Goal: Task Accomplishment & Management: Use online tool/utility

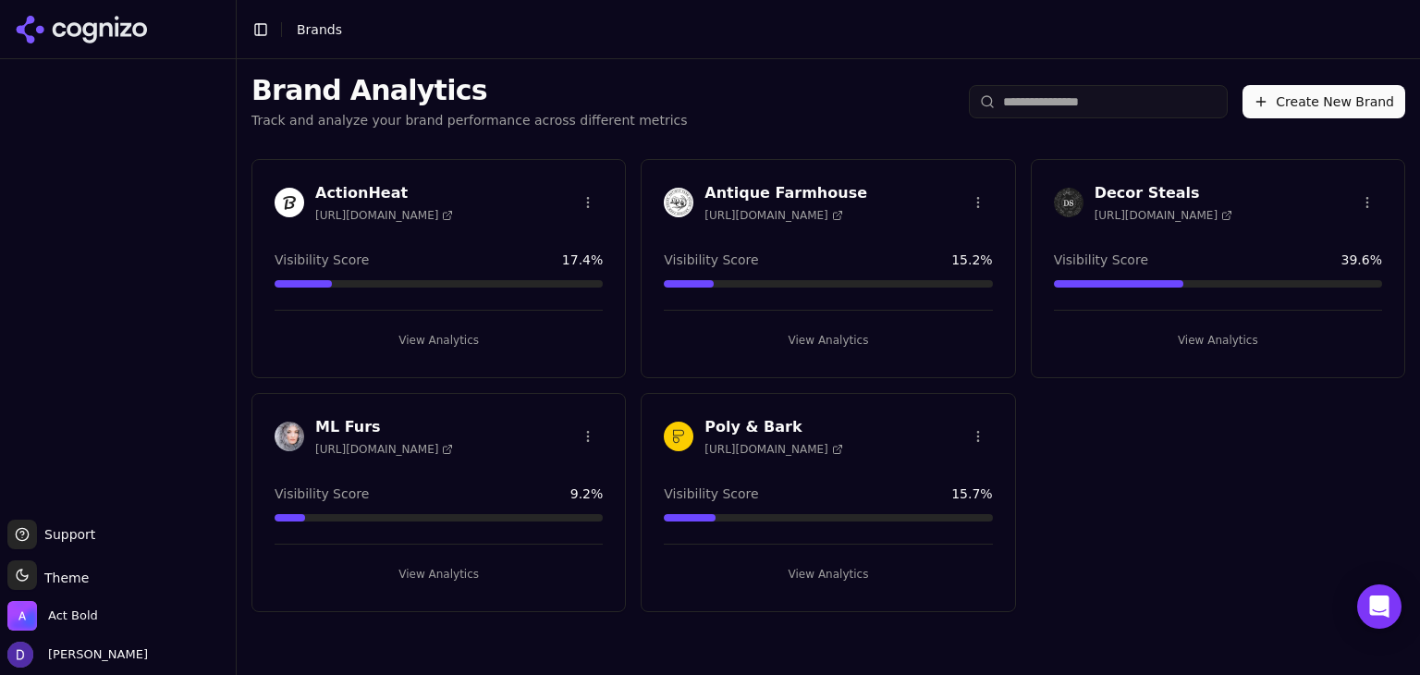
click at [799, 193] on h3 "Antique Farmhouse" at bounding box center [785, 193] width 163 height 22
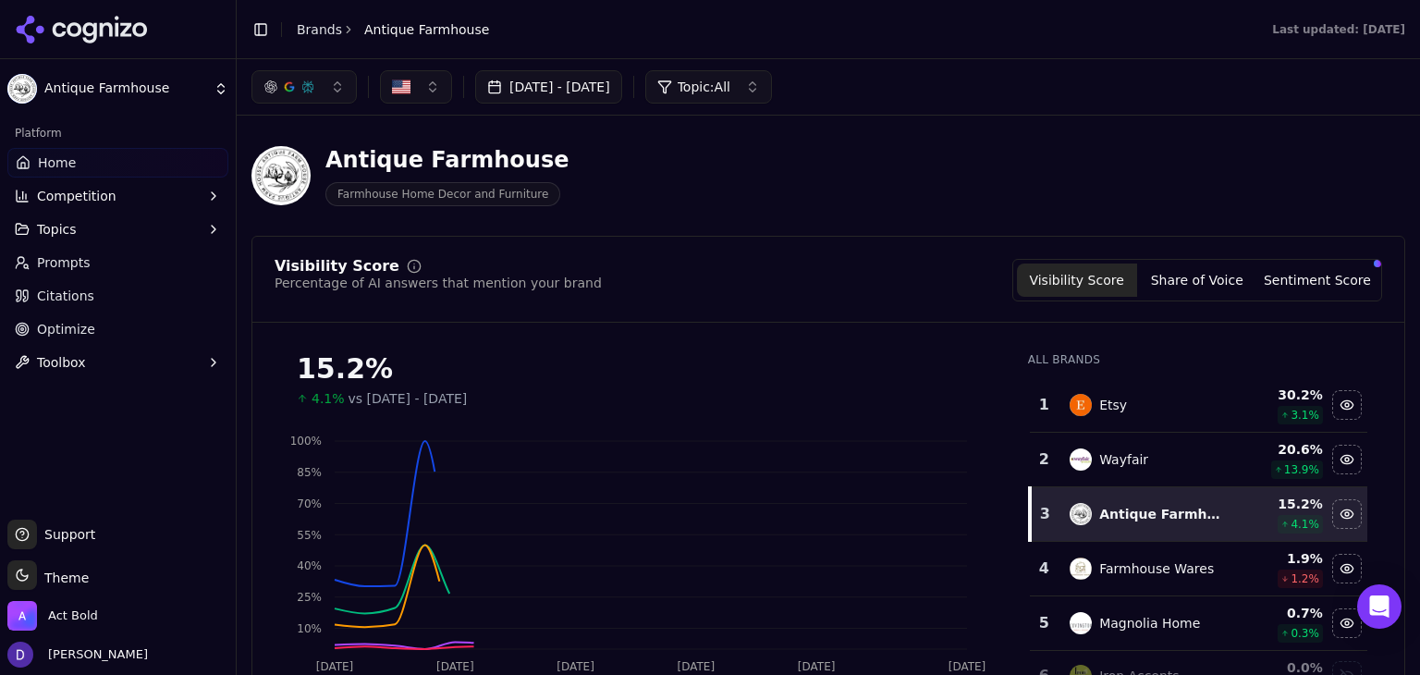
click at [602, 96] on button "[DATE] - [DATE]" at bounding box center [548, 86] width 147 height 33
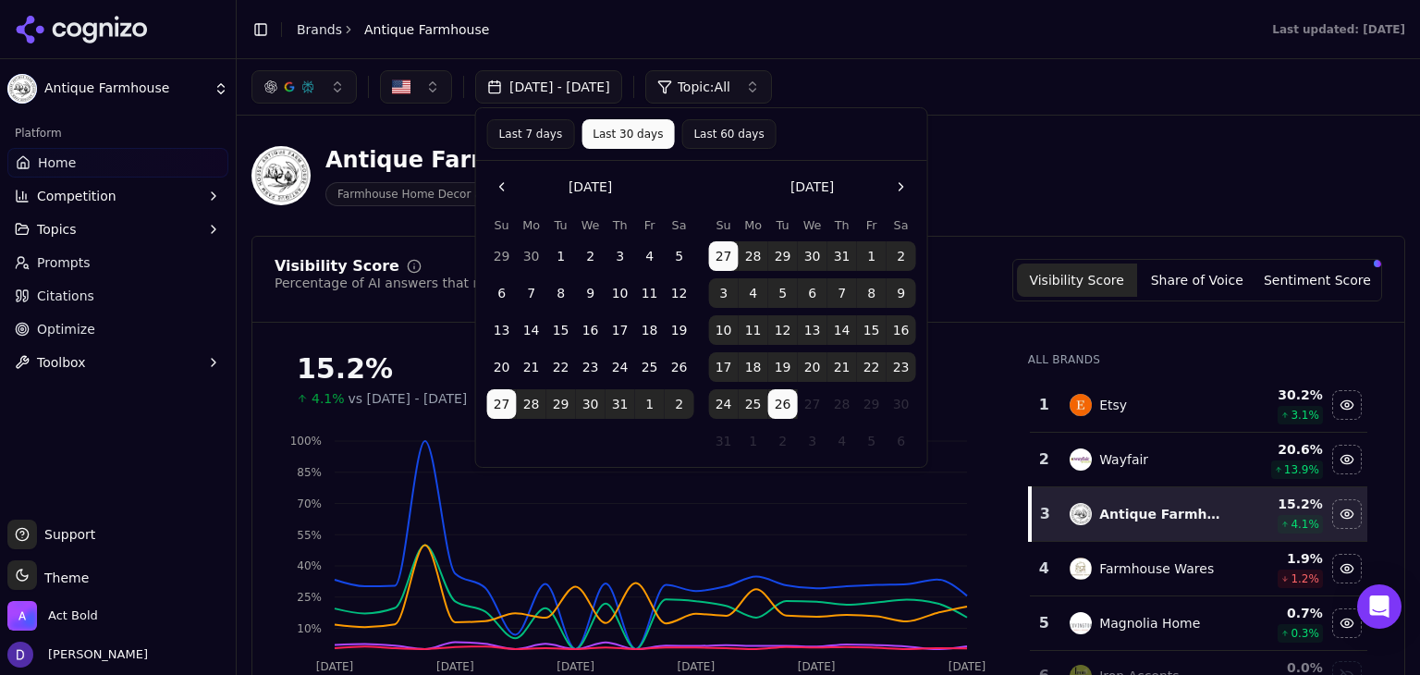
click at [555, 137] on button "Last 7 days" at bounding box center [531, 134] width 88 height 30
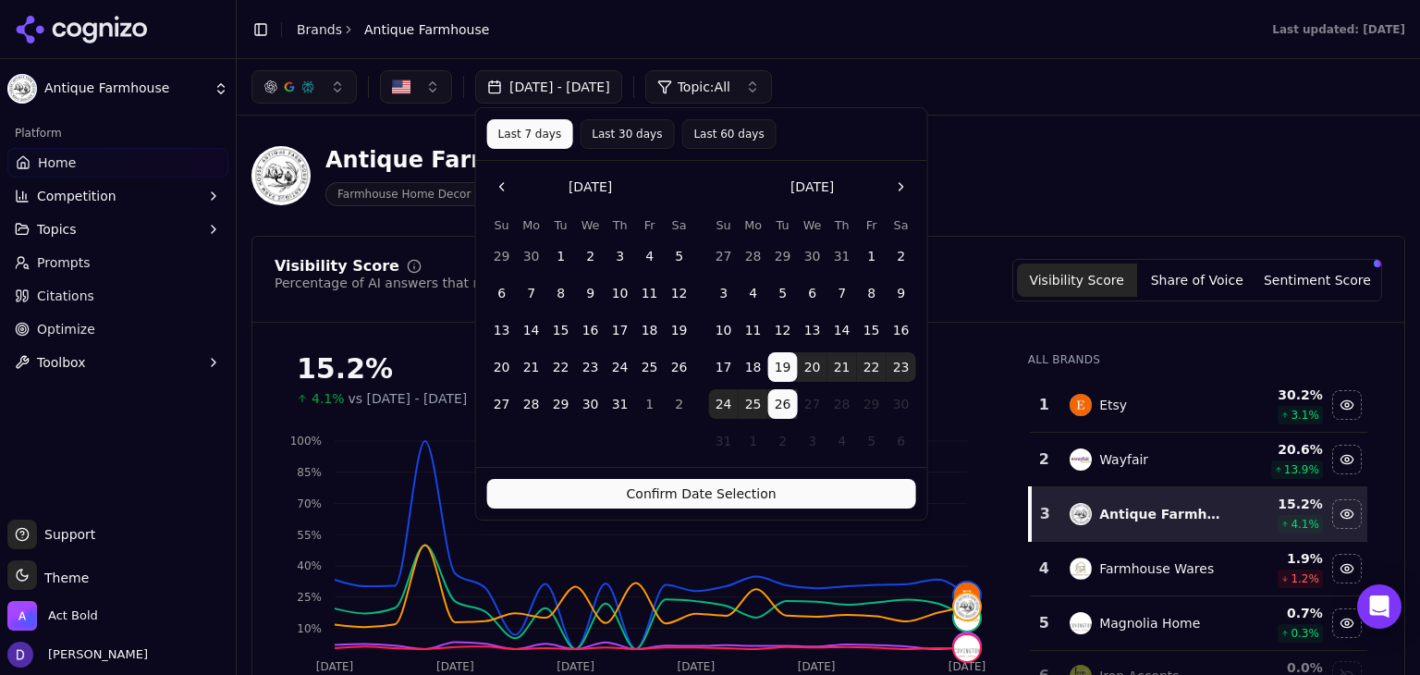
click at [681, 486] on button "Confirm Date Selection" at bounding box center [701, 494] width 429 height 30
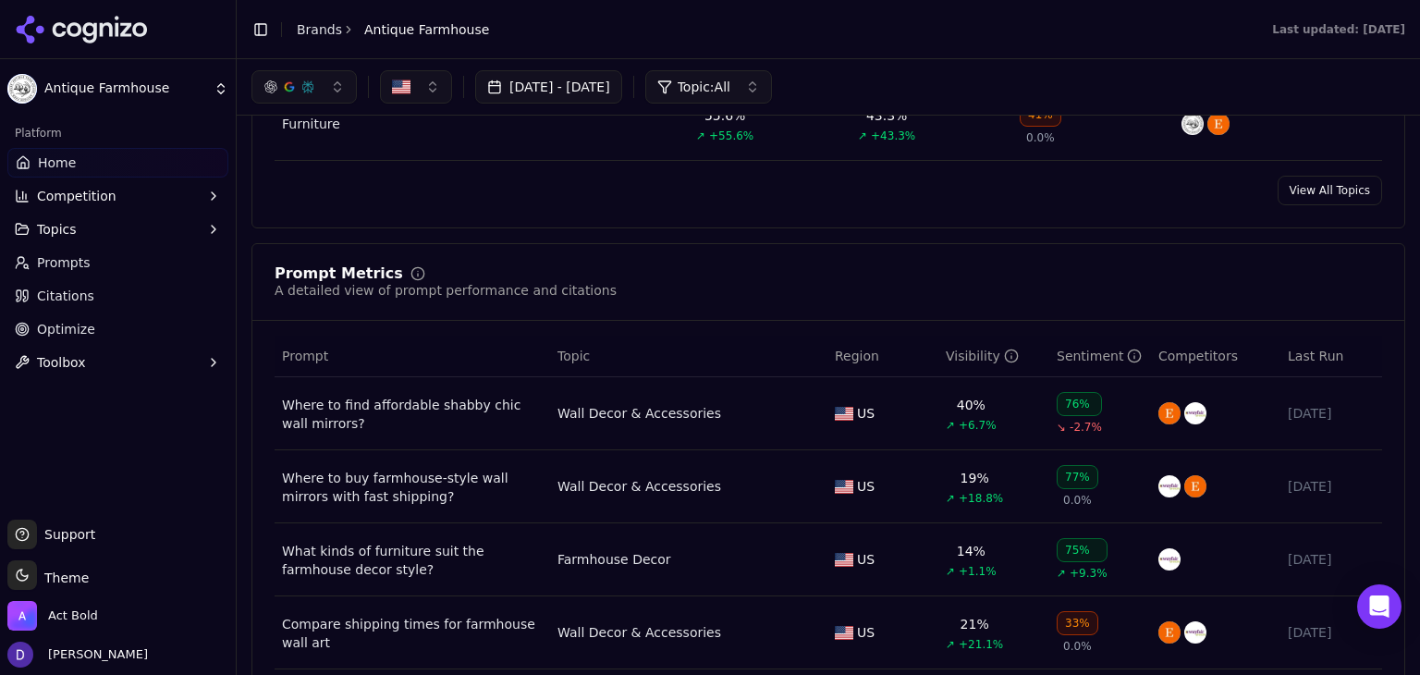
scroll to position [1355, 0]
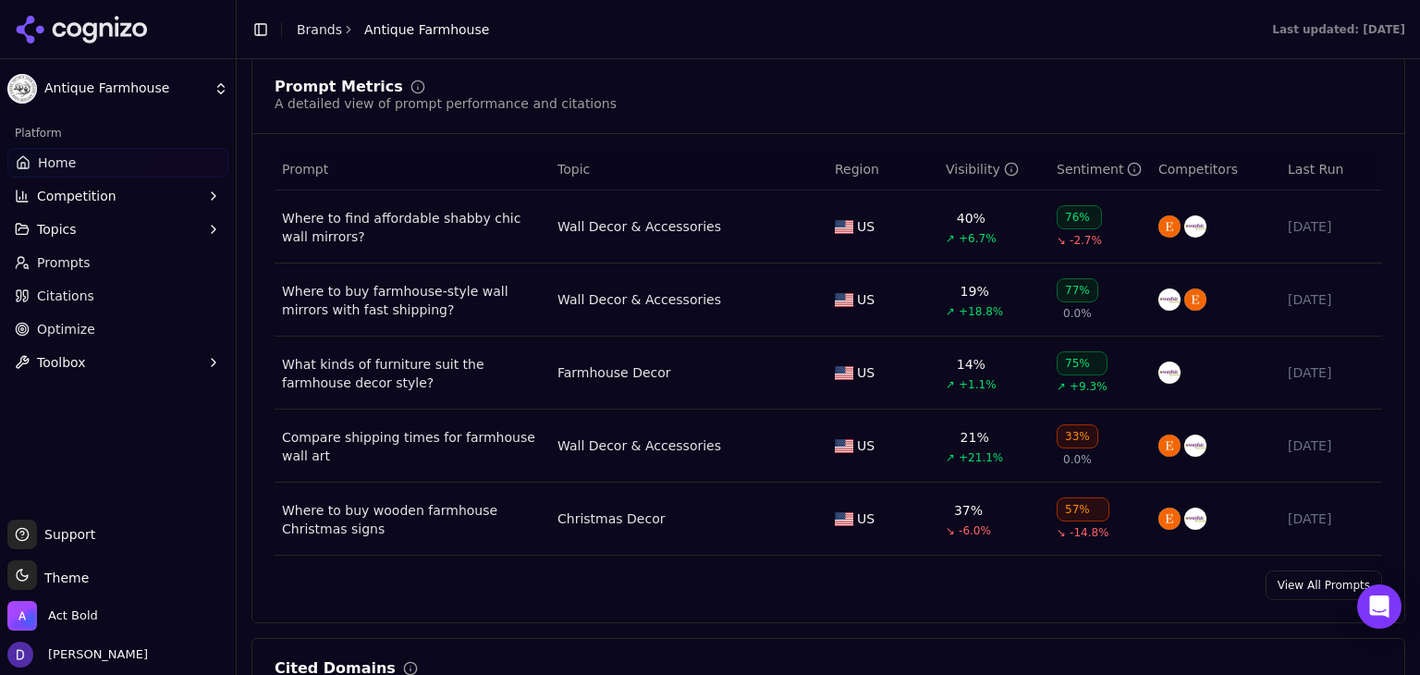
click at [1321, 590] on link "View All Prompts" at bounding box center [1324, 585] width 116 height 30
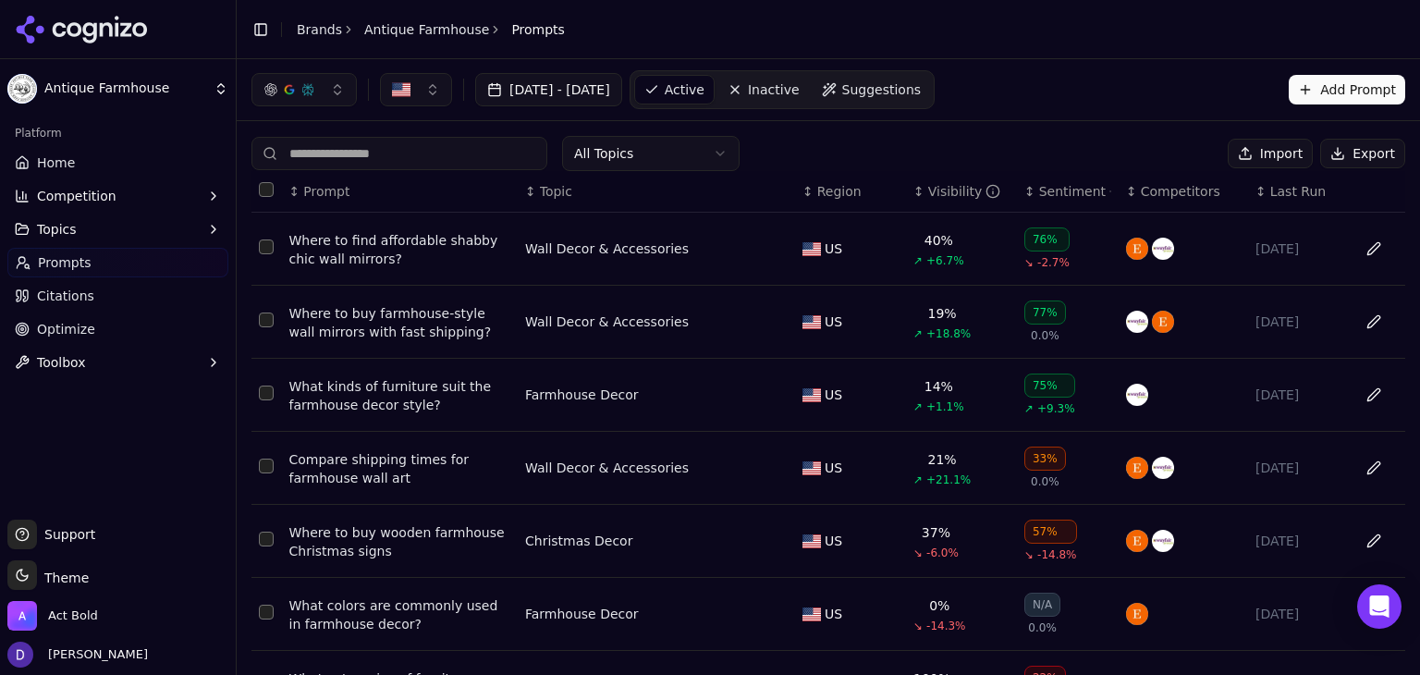
click at [1255, 156] on button "Import" at bounding box center [1270, 154] width 85 height 30
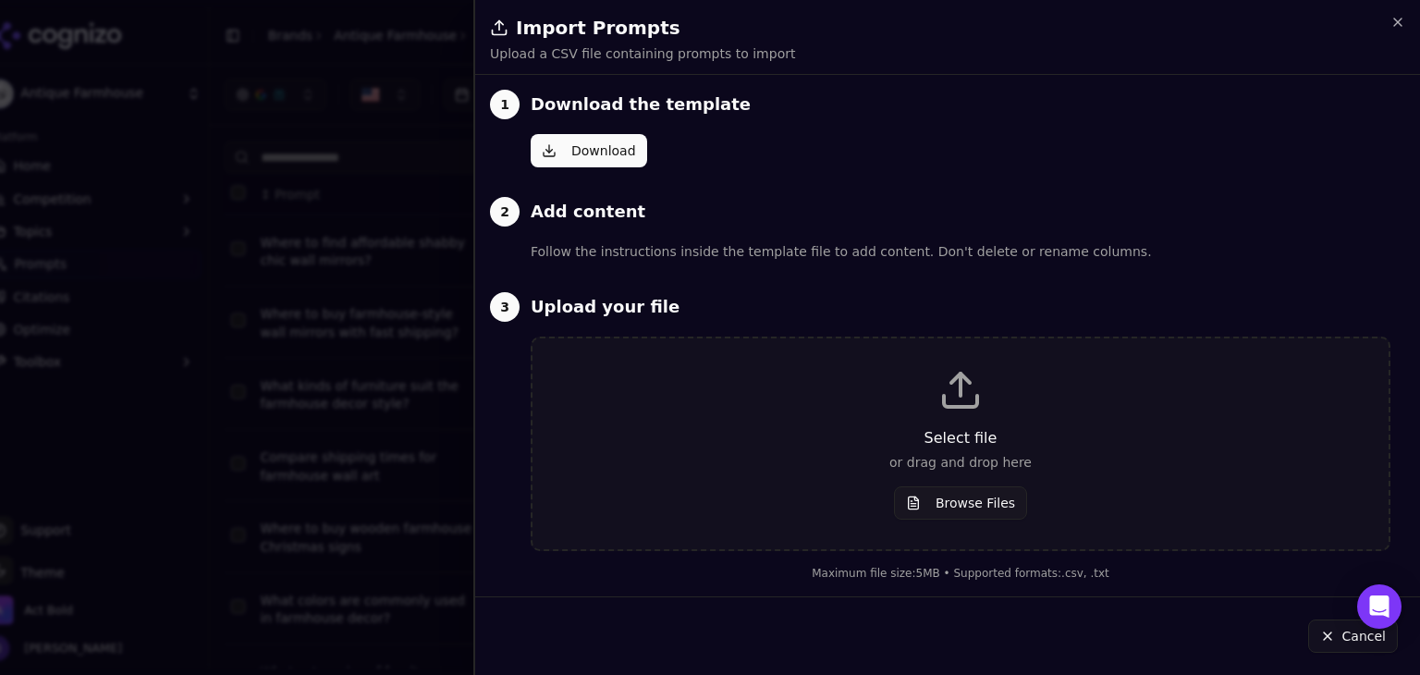
click at [1039, 420] on div "Select file or drag and drop here Browse Files" at bounding box center [960, 444] width 797 height 152
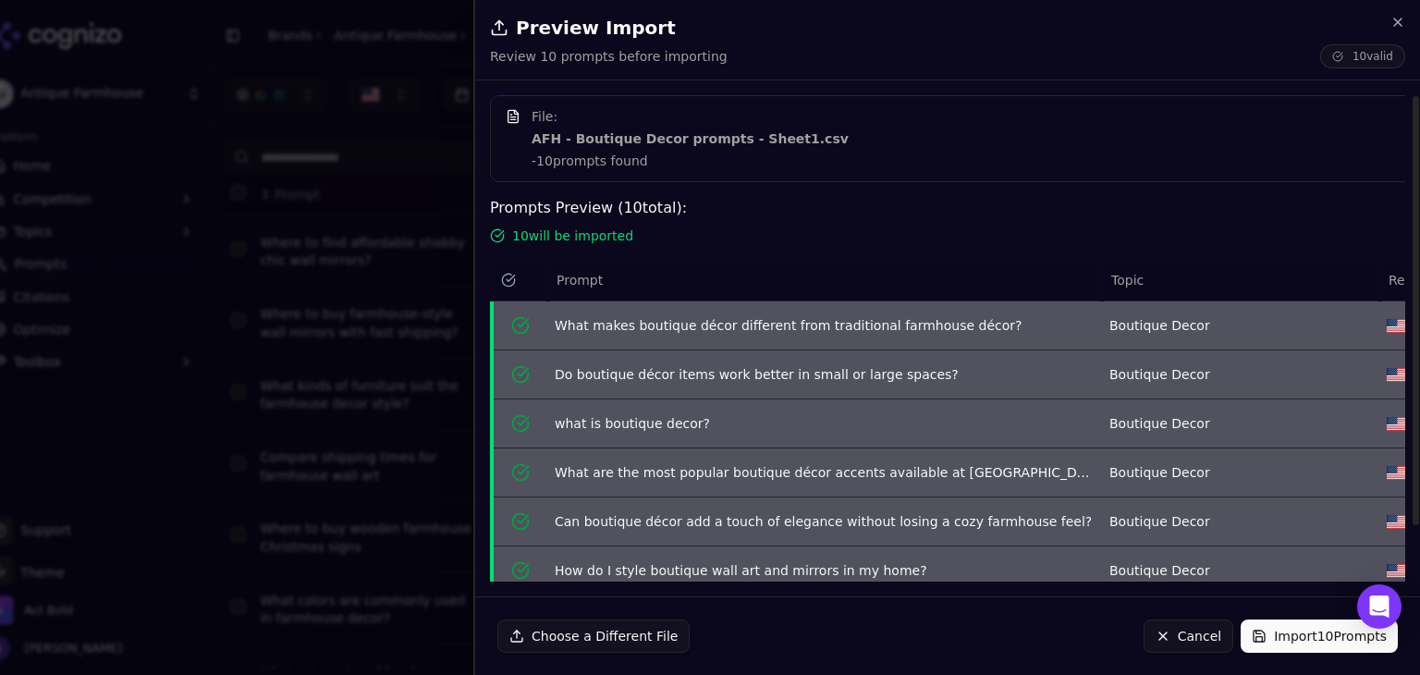
click at [1315, 643] on button "Import 10 Prompts" at bounding box center [1319, 635] width 157 height 33
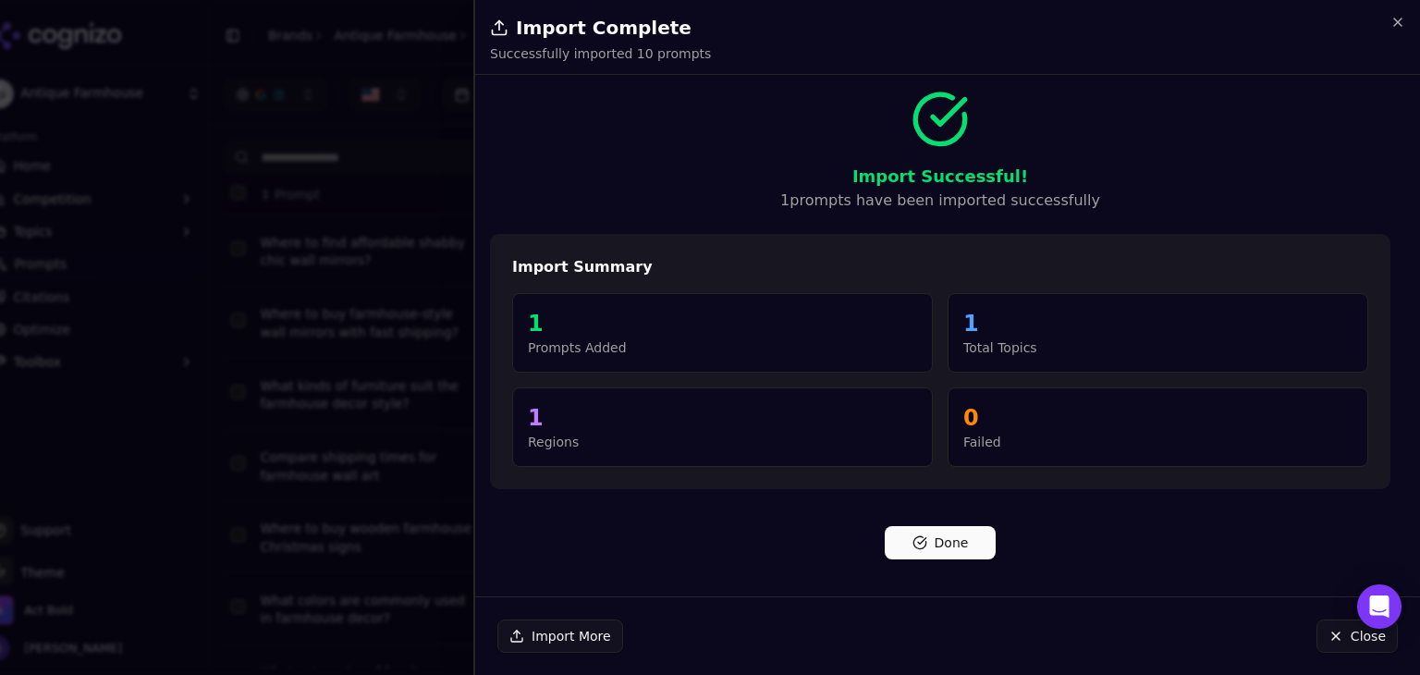
click at [955, 555] on button "Done" at bounding box center [940, 542] width 111 height 33
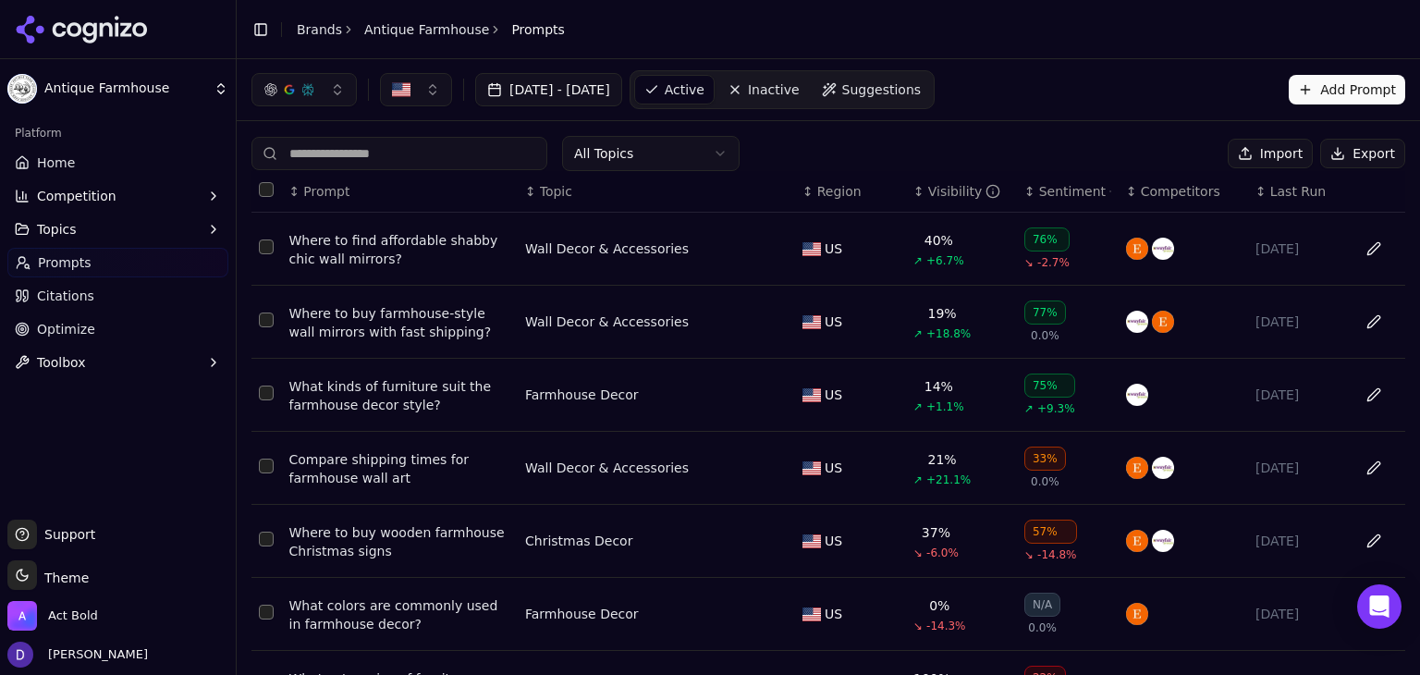
click at [103, 149] on link "Home" at bounding box center [117, 163] width 221 height 30
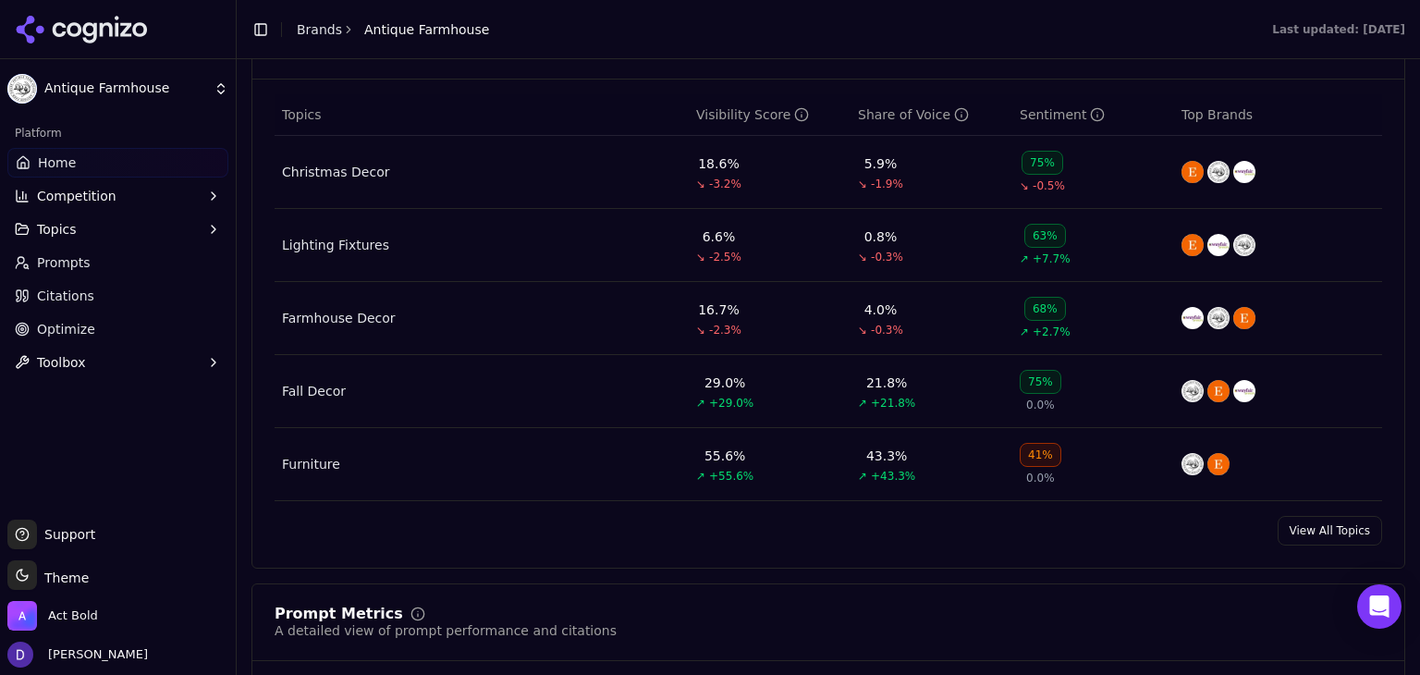
scroll to position [863, 0]
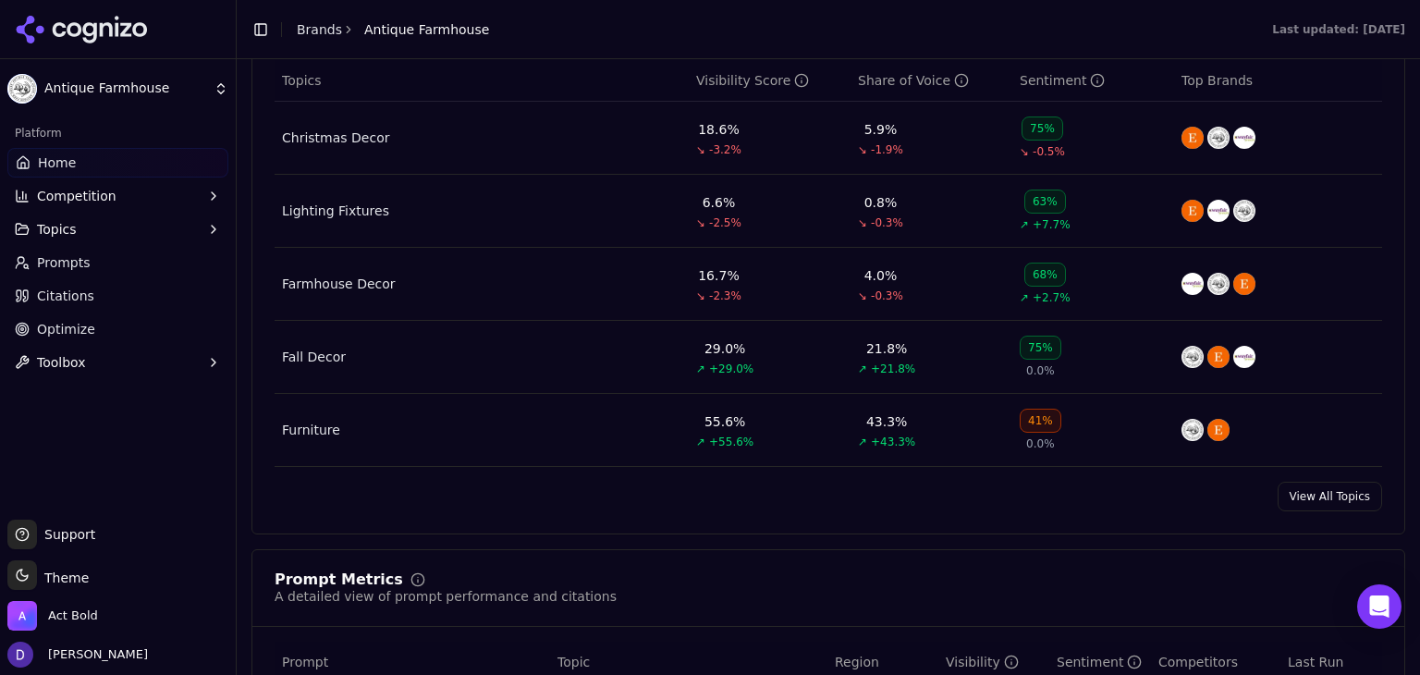
click at [1321, 489] on link "View All Topics" at bounding box center [1330, 497] width 104 height 30
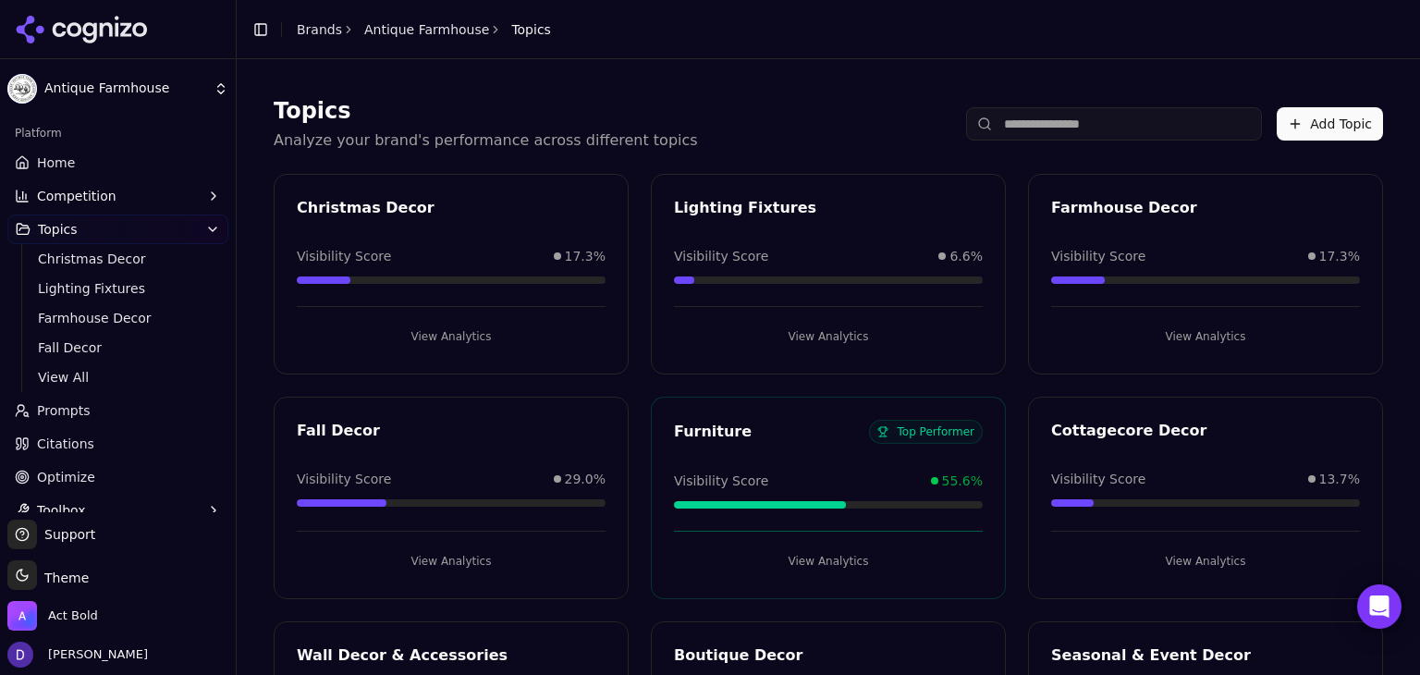
click at [107, 158] on link "Home" at bounding box center [117, 163] width 221 height 30
